Goal: Task Accomplishment & Management: Complete application form

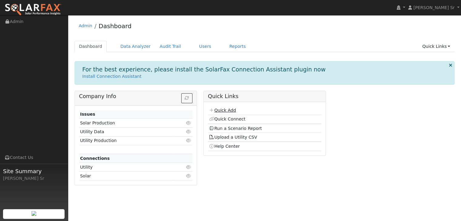
click at [229, 111] on link "Quick Add" at bounding box center [222, 110] width 27 height 5
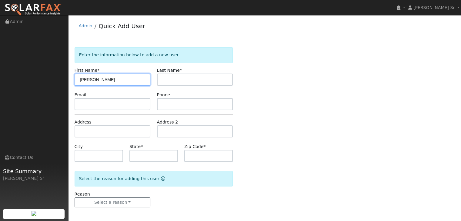
click at [88, 80] on input "Fredrick" at bounding box center [113, 80] width 76 height 12
type input "Frederick"
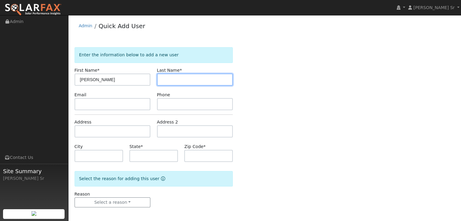
click at [169, 80] on input "text" at bounding box center [195, 80] width 76 height 12
type input "Tecson"
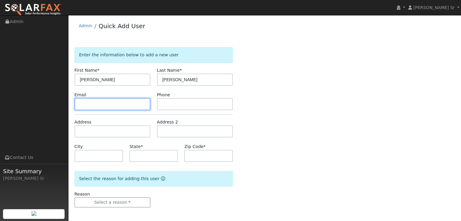
click at [130, 107] on input "text" at bounding box center [113, 104] width 76 height 12
type input "fredericktecson@gmail.com"
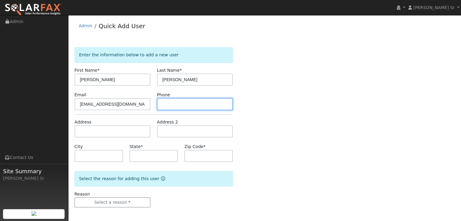
click at [188, 106] on input "text" at bounding box center [195, 104] width 76 height 12
type input "[PHONE_NUMBER]"
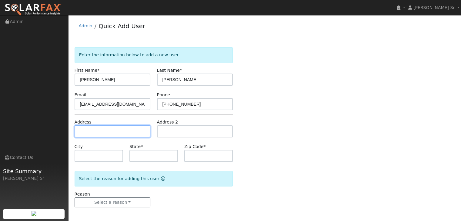
click at [112, 135] on input "text" at bounding box center [113, 132] width 76 height 12
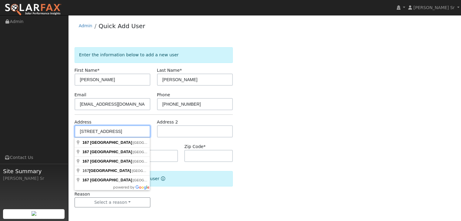
type input "167 Highland Ave"
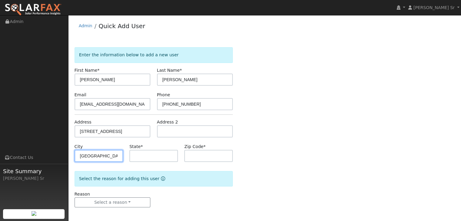
type input "Vacaville"
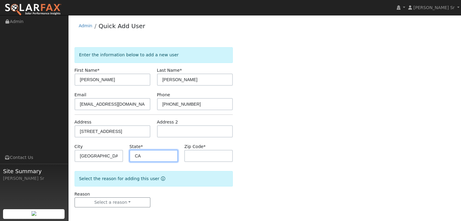
type input "CA"
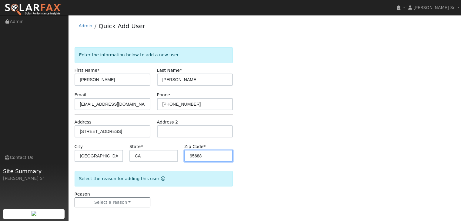
scroll to position [1, 0]
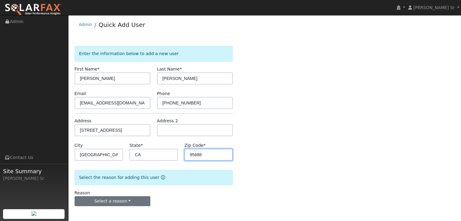
type input "95688"
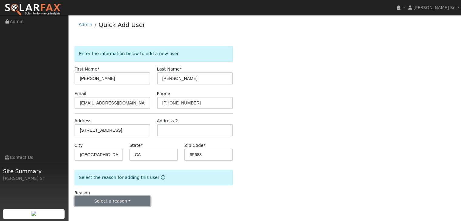
click at [142, 201] on button "Select a reason" at bounding box center [113, 201] width 76 height 10
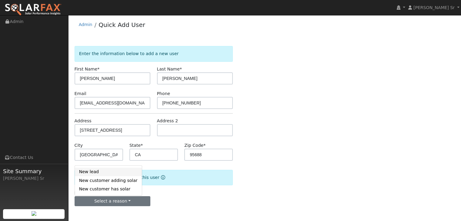
click at [94, 172] on link "New lead" at bounding box center [108, 172] width 67 height 8
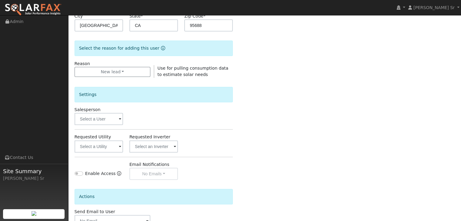
scroll to position [131, 0]
click at [118, 118] on input "text" at bounding box center [99, 119] width 49 height 12
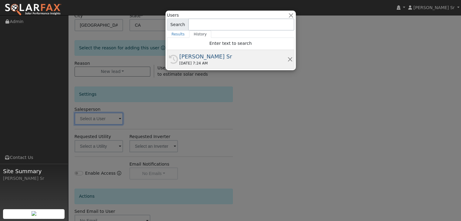
click at [206, 59] on div "[PERSON_NAME] Sr" at bounding box center [233, 56] width 108 height 8
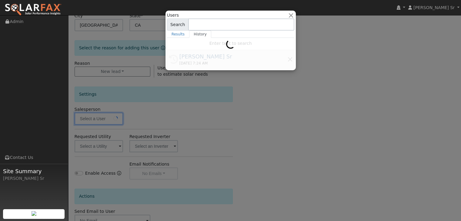
type input "[PERSON_NAME] Sr"
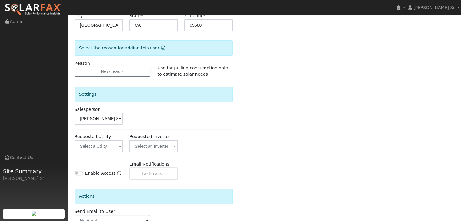
click at [119, 145] on span at bounding box center [120, 146] width 2 height 7
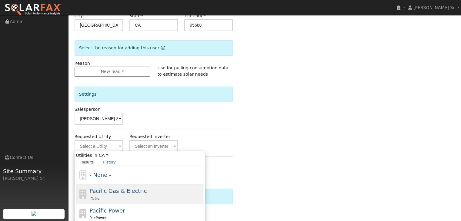
click at [117, 188] on span "Pacific Gas & Electric" at bounding box center [117, 191] width 57 height 6
type input "Pacific Gas & Electric"
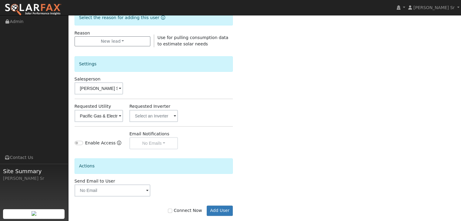
scroll to position [171, 0]
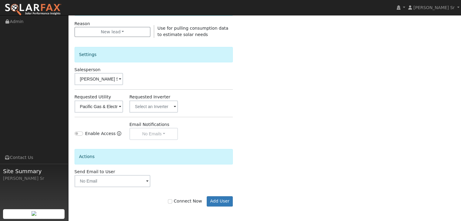
click at [146, 180] on span at bounding box center [147, 181] width 2 height 7
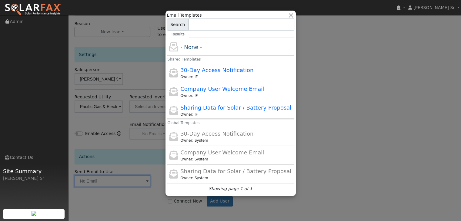
click at [329, 92] on div at bounding box center [230, 110] width 461 height 221
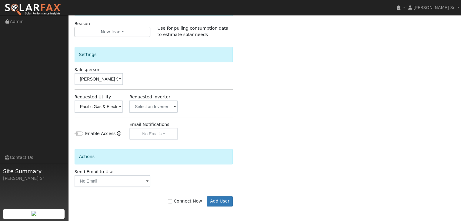
click at [188, 204] on label "Connect Now" at bounding box center [185, 201] width 34 height 6
click at [172, 204] on input "Connect Now" at bounding box center [170, 201] width 4 height 4
checkbox input "true"
click at [213, 204] on button "Add User" at bounding box center [220, 201] width 26 height 10
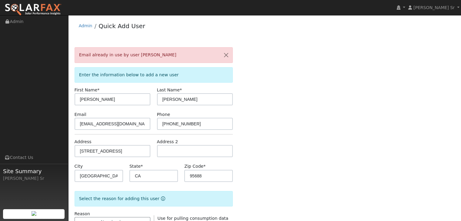
scroll to position [0, 0]
click at [226, 57] on button "button" at bounding box center [226, 55] width 13 height 15
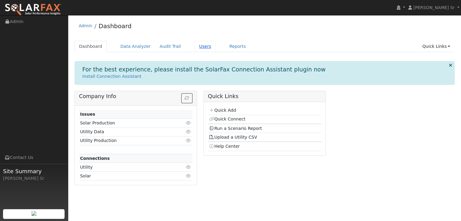
click at [198, 47] on link "Users" at bounding box center [205, 46] width 21 height 11
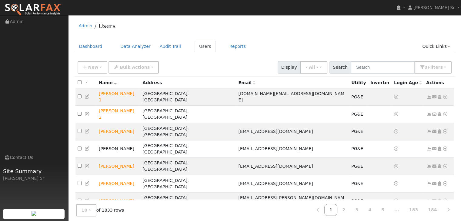
click at [369, 60] on div "New Add User Quick Add Quick Connect Quick Convert Lead Bulk Actions Send Email…" at bounding box center [264, 66] width 377 height 15
click at [367, 63] on input "text" at bounding box center [383, 67] width 64 height 12
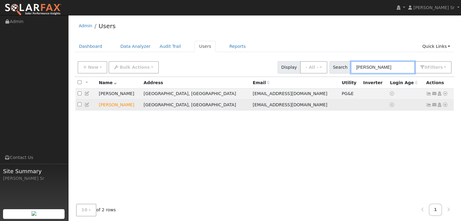
type input "frederick"
click at [257, 109] on td "Fredericktecson@gmail.com" at bounding box center [295, 104] width 89 height 11
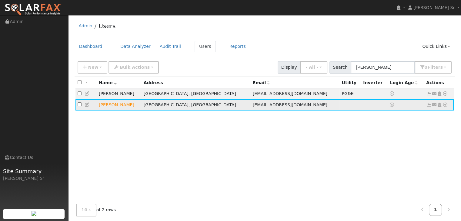
click at [447, 104] on icon at bounding box center [445, 105] width 5 height 4
click at [427, 116] on link "Data Analyzer" at bounding box center [425, 115] width 44 height 8
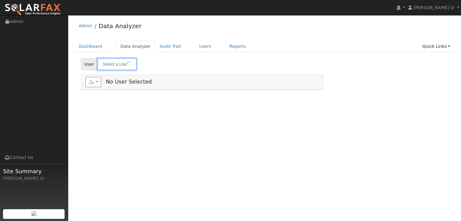
type input "[PERSON_NAME]"
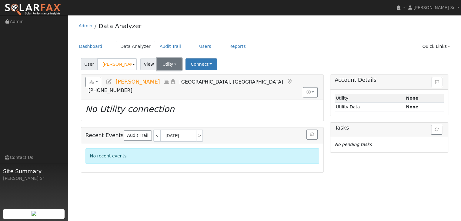
click at [172, 64] on button "Utility" at bounding box center [169, 64] width 25 height 12
click at [175, 75] on link "Utility" at bounding box center [177, 77] width 42 height 8
click at [206, 62] on button "Connect" at bounding box center [202, 65] width 32 height 12
click at [200, 77] on link "Select a Provider" at bounding box center [209, 77] width 47 height 8
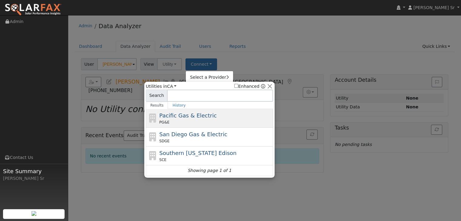
click at [181, 118] on span "Pacific Gas & Electric" at bounding box center [187, 115] width 57 height 6
